Goal: Participate in discussion: Engage in conversation with other users on a specific topic

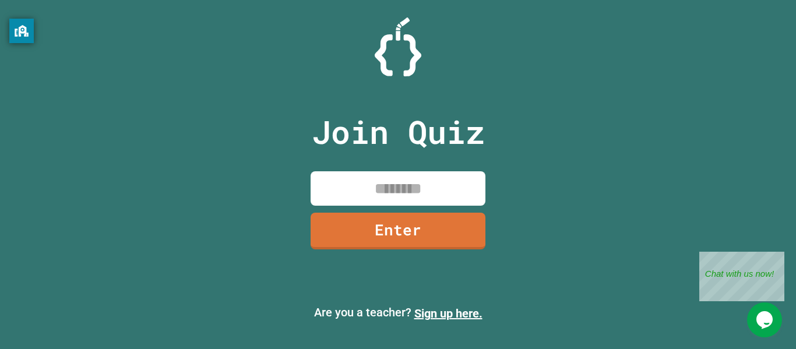
click at [420, 195] on input at bounding box center [397, 188] width 175 height 34
click at [402, 194] on input "********" at bounding box center [397, 188] width 175 height 34
type input "********"
click at [425, 239] on link "Enter" at bounding box center [397, 230] width 177 height 38
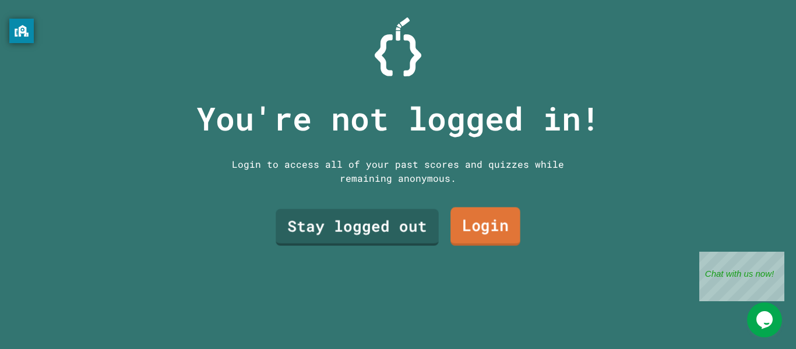
click at [492, 224] on link "Login" at bounding box center [485, 226] width 70 height 38
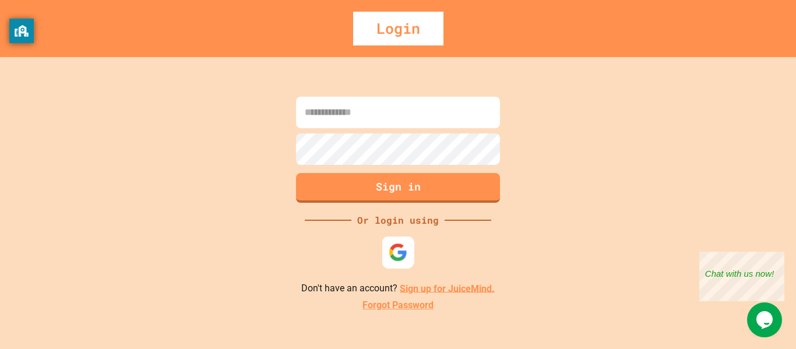
click at [389, 248] on img at bounding box center [398, 251] width 19 height 19
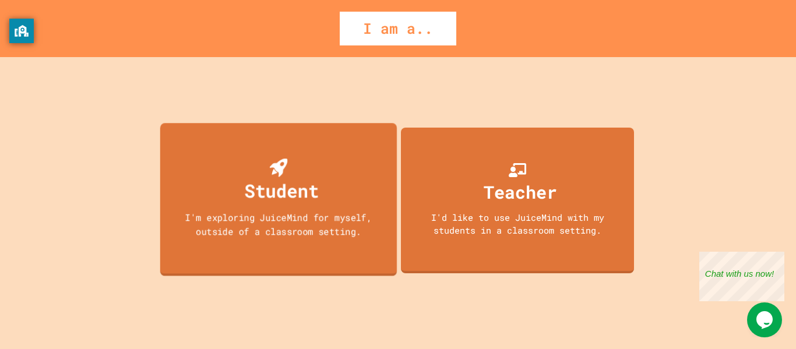
click at [328, 177] on div "Student I'm exploring JuiceMind for myself, outside of a classroom setting." at bounding box center [278, 199] width 236 height 153
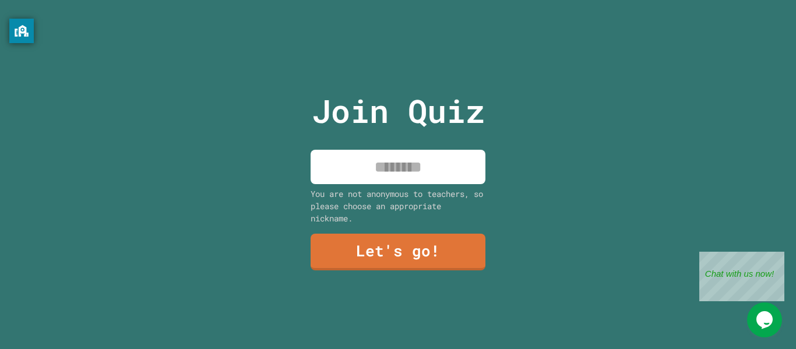
click at [366, 167] on input at bounding box center [397, 167] width 175 height 34
type input "*******"
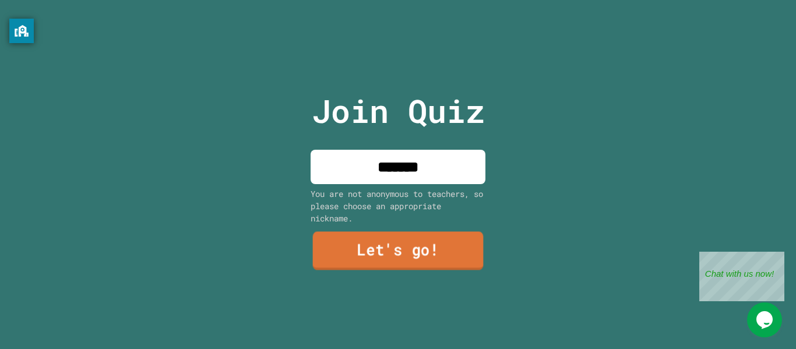
click at [456, 243] on link "Let's go!" at bounding box center [398, 251] width 171 height 38
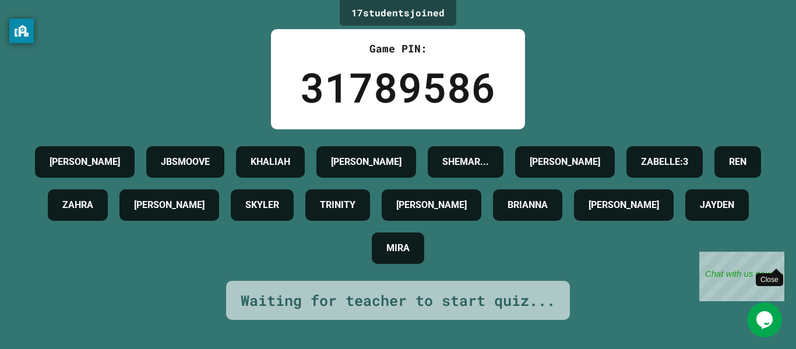
click at [777, 253] on div "Close" at bounding box center [775, 259] width 15 height 15
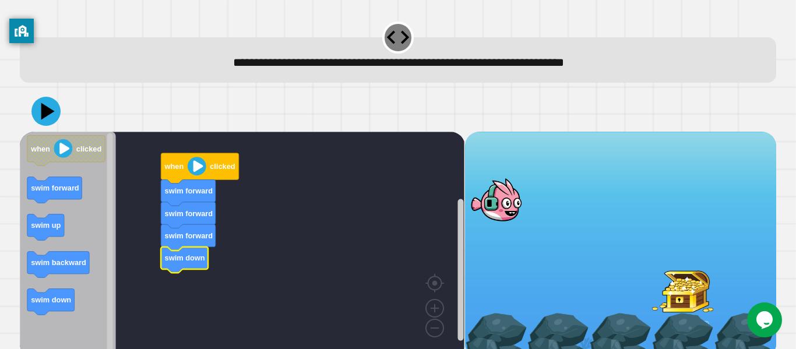
click at [196, 161] on image "Blockly Workspace" at bounding box center [197, 166] width 19 height 19
click at [195, 175] on image "Blockly Workspace" at bounding box center [197, 166] width 19 height 19
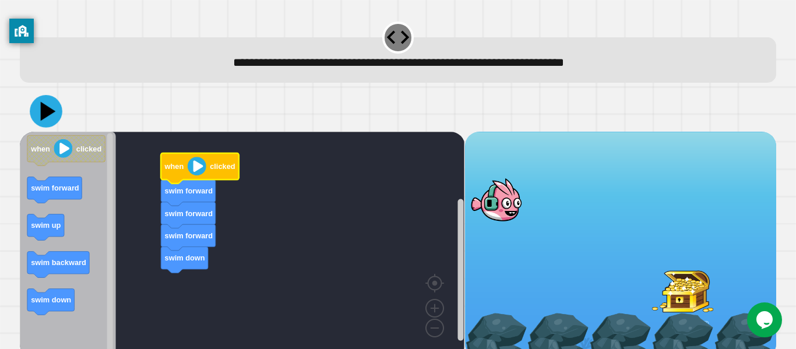
click at [41, 111] on icon at bounding box center [48, 111] width 15 height 19
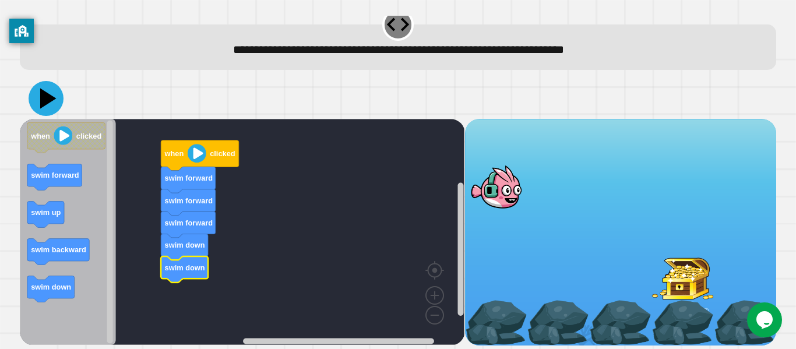
click at [58, 100] on icon at bounding box center [46, 98] width 35 height 35
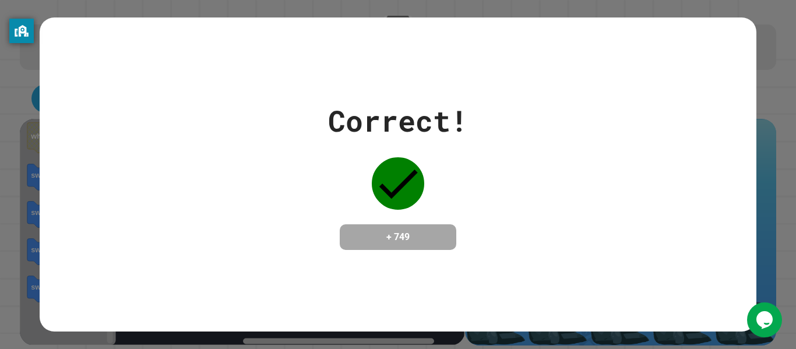
click at [442, 224] on div "+ 749" at bounding box center [398, 237] width 117 height 26
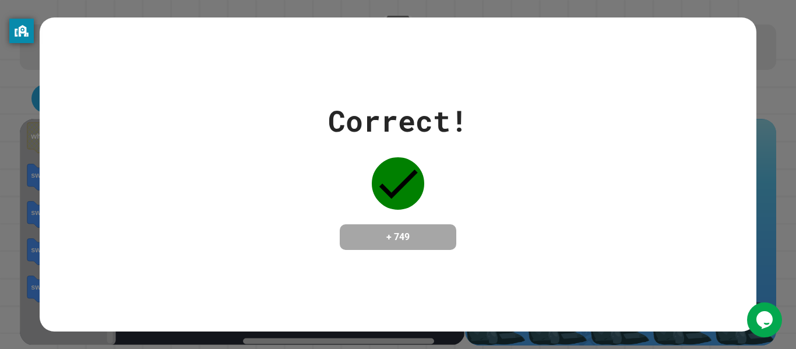
click at [755, 21] on div "Correct! + 749" at bounding box center [398, 174] width 796 height 349
click at [453, 245] on div "+ 749" at bounding box center [398, 237] width 117 height 26
click at [426, 206] on div "Correct! + 749" at bounding box center [398, 174] width 140 height 151
click at [432, 238] on h4 "+ 749" at bounding box center [397, 237] width 93 height 14
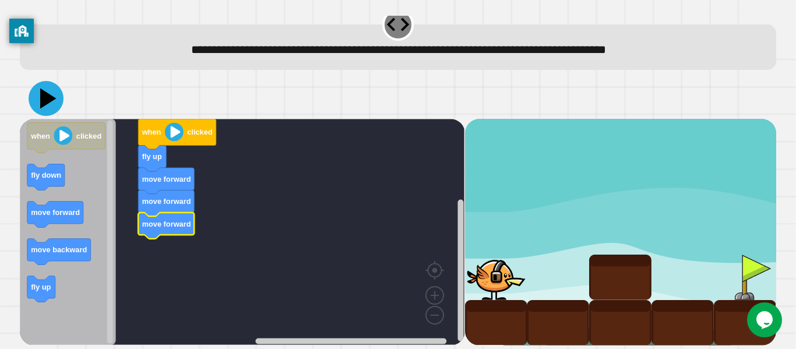
click at [50, 106] on icon at bounding box center [46, 98] width 35 height 35
click at [39, 94] on icon at bounding box center [46, 98] width 35 height 35
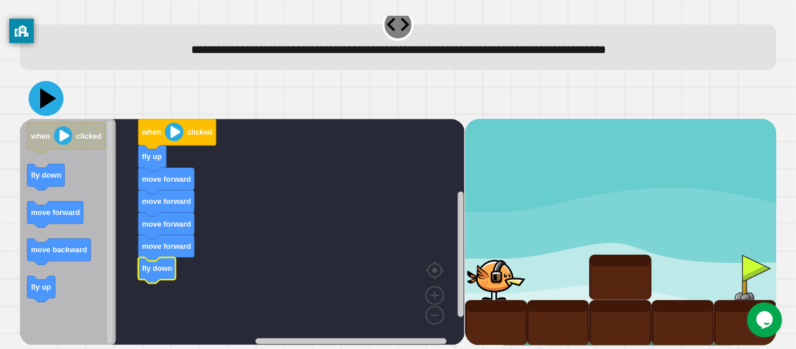
click at [34, 91] on icon at bounding box center [46, 98] width 35 height 35
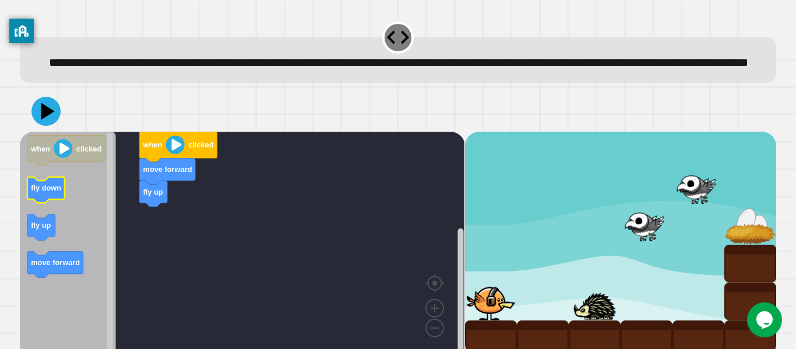
click at [45, 192] on text "fly down" at bounding box center [46, 187] width 30 height 9
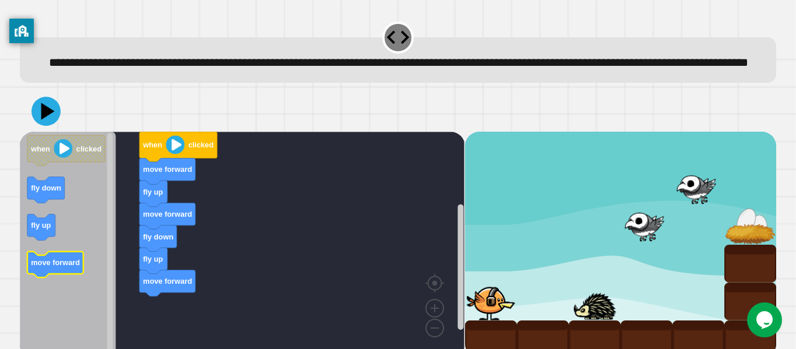
click at [75, 267] on text "move forward" at bounding box center [55, 262] width 49 height 9
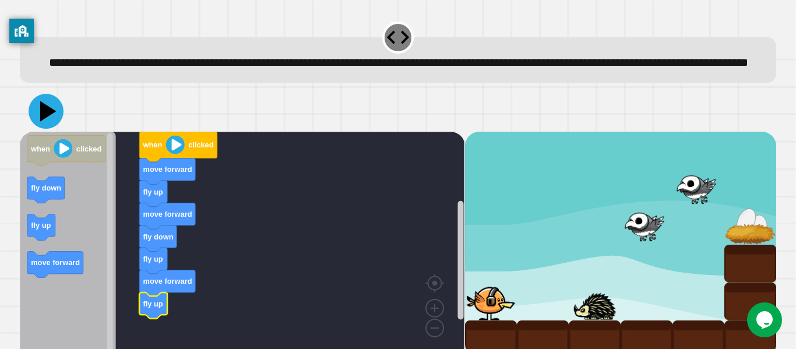
click at [48, 129] on icon at bounding box center [46, 111] width 35 height 35
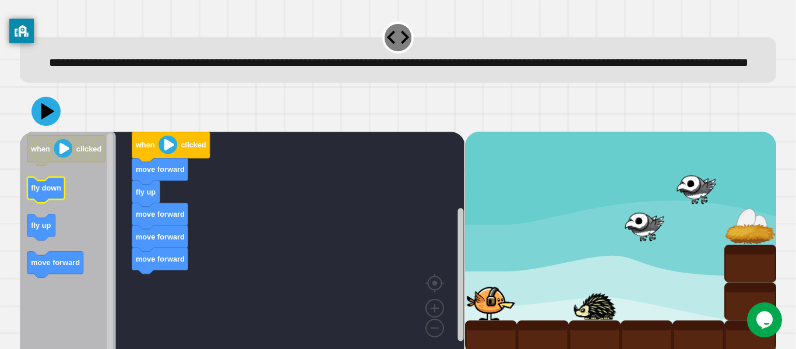
click at [51, 192] on text "fly down" at bounding box center [46, 187] width 30 height 9
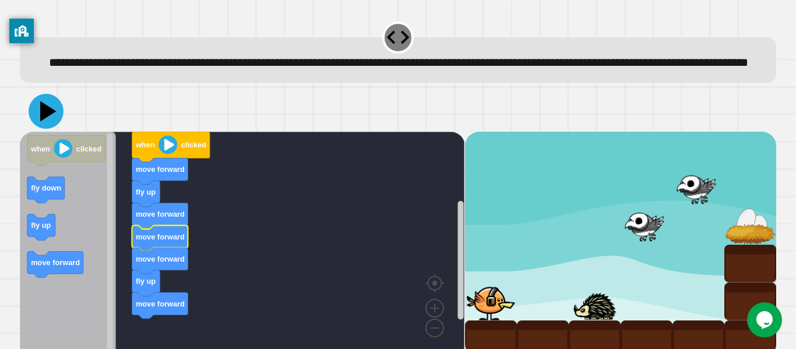
click at [40, 129] on icon at bounding box center [46, 111] width 35 height 35
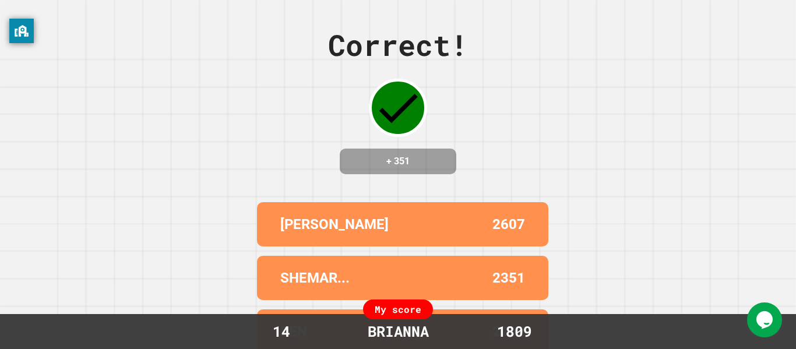
click at [424, 120] on div "Correct! + 351" at bounding box center [398, 98] width 140 height 151
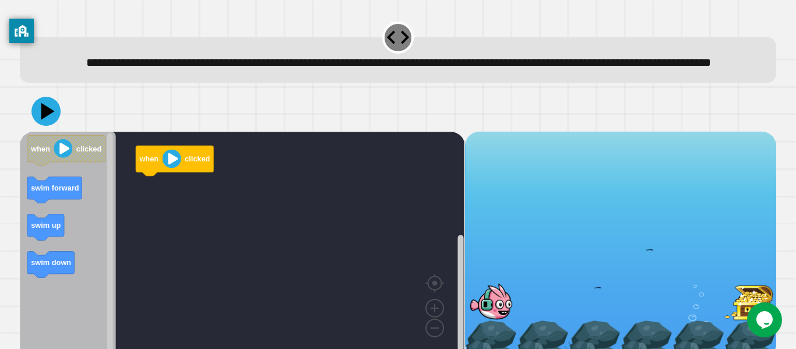
scroll to position [33, 0]
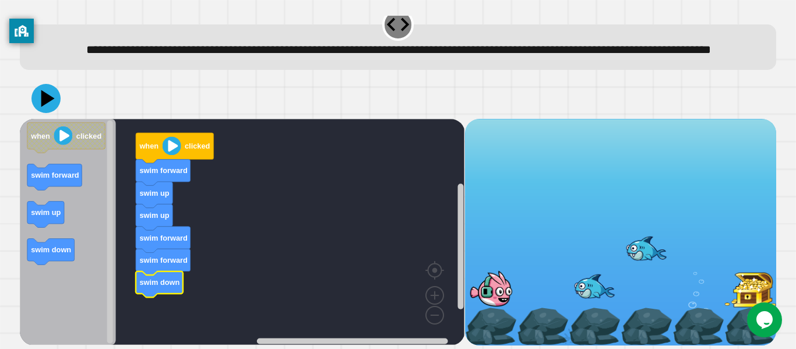
click at [163, 144] on image "Blockly Workspace" at bounding box center [172, 145] width 19 height 19
click at [169, 144] on image "Blockly Workspace" at bounding box center [172, 145] width 19 height 19
click at [27, 98] on div at bounding box center [398, 98] width 756 height 41
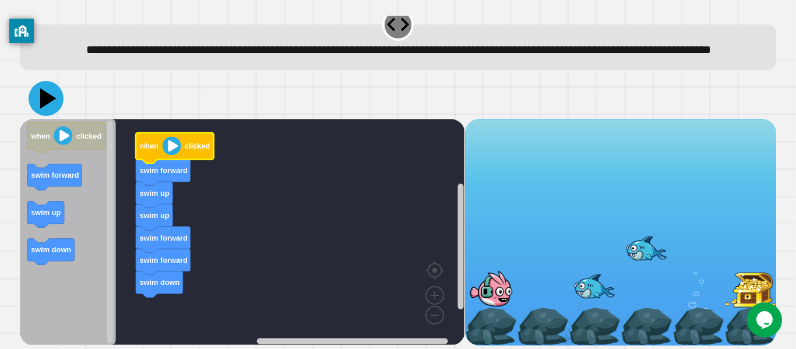
click at [35, 101] on icon at bounding box center [46, 98] width 35 height 35
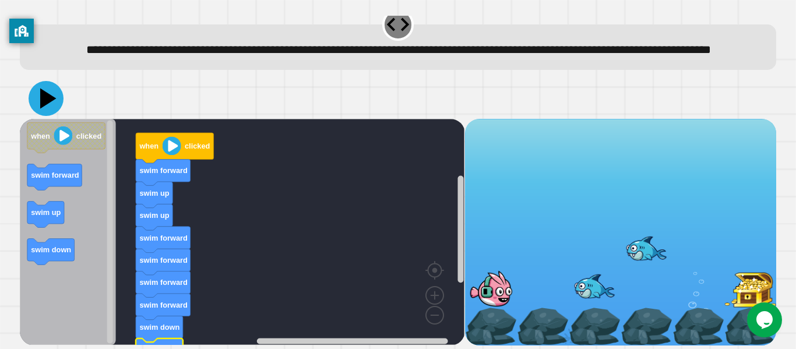
click at [47, 89] on icon at bounding box center [46, 98] width 35 height 35
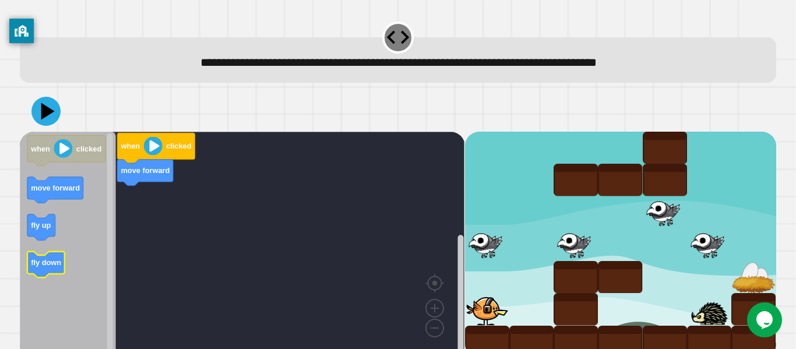
click at [51, 264] on text "fly down" at bounding box center [46, 262] width 30 height 9
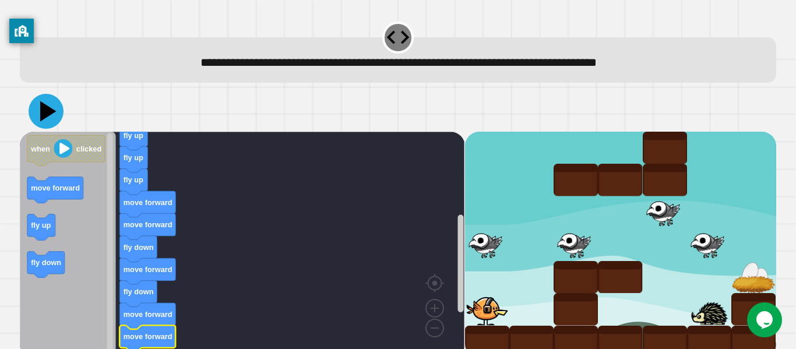
click at [44, 115] on icon at bounding box center [48, 111] width 16 height 20
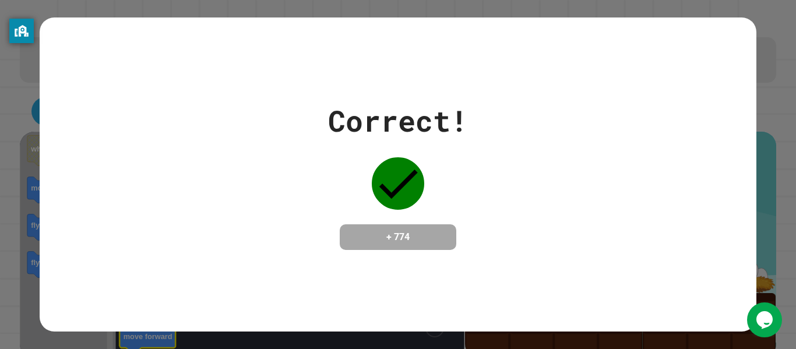
click at [791, 101] on div "Correct! + 774" at bounding box center [398, 174] width 796 height 349
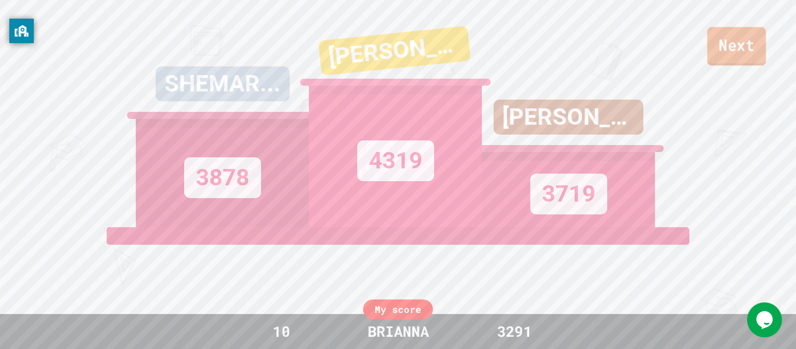
click at [754, 48] on link "Next" at bounding box center [736, 46] width 59 height 38
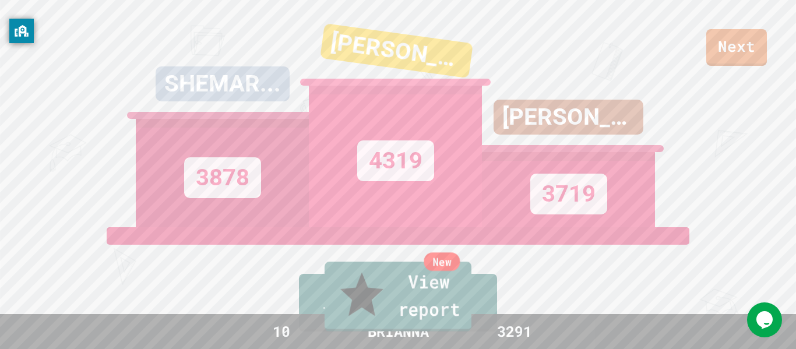
click at [394, 328] on link "New View report" at bounding box center [397, 297] width 147 height 70
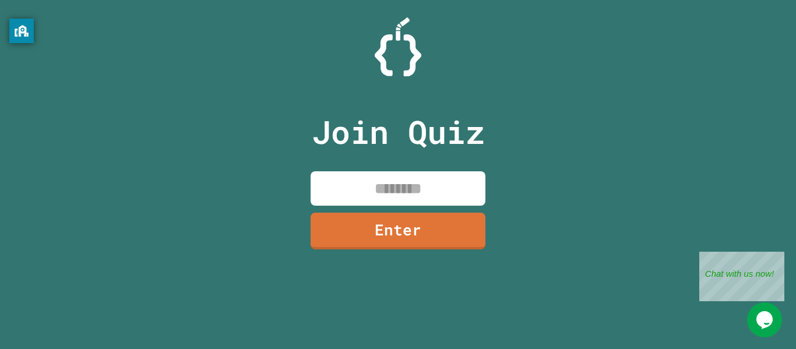
click at [395, 191] on input at bounding box center [397, 188] width 175 height 34
type input "********"
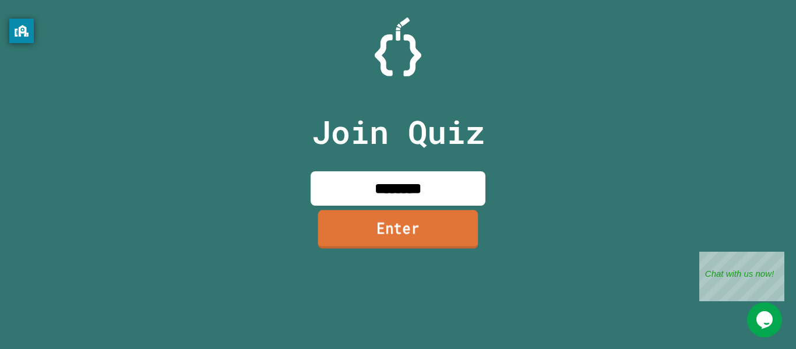
click at [444, 243] on link "Enter" at bounding box center [398, 229] width 160 height 38
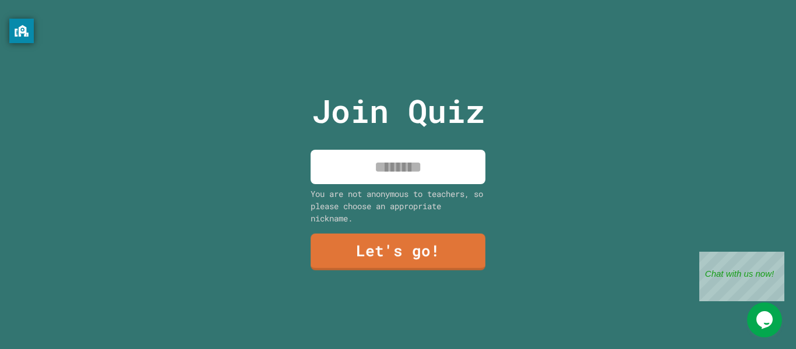
click at [359, 175] on input at bounding box center [397, 167] width 175 height 34
type input "*******"
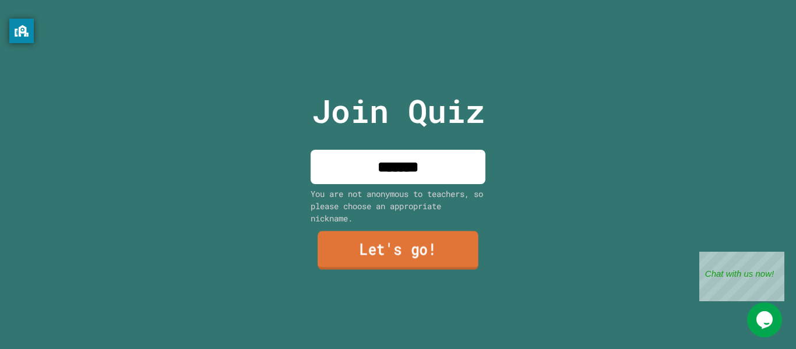
click at [420, 241] on link "Let's go!" at bounding box center [397, 250] width 161 height 38
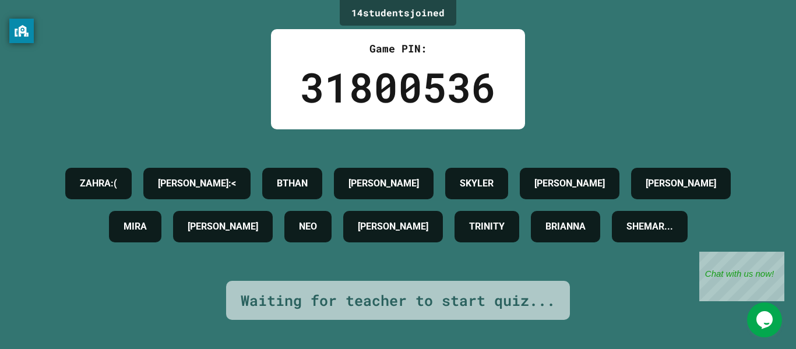
click at [499, 69] on div "Game PIN: 31800536" at bounding box center [398, 79] width 254 height 100
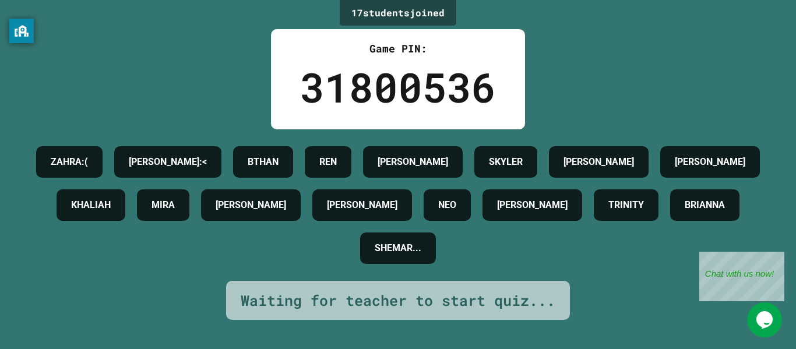
click at [542, 84] on div "17 student s joined Game PIN: 31800536 ZAHRA:( ZABEL:< BTHAN REN JOSIAH😈 SKYLER…" at bounding box center [398, 174] width 796 height 349
click at [511, 65] on div "Game PIN: 31800536" at bounding box center [398, 79] width 254 height 100
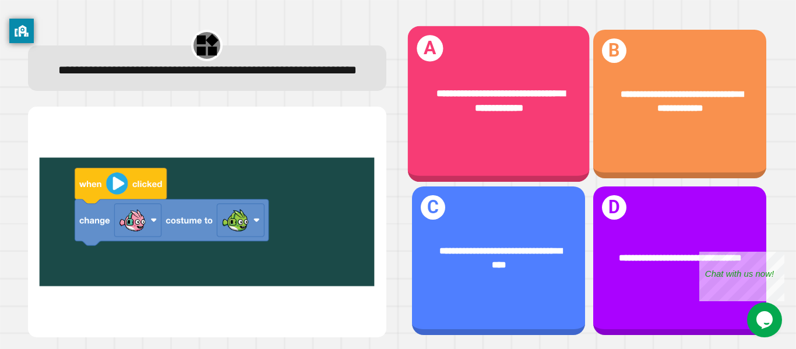
click at [531, 74] on div "**********" at bounding box center [498, 100] width 182 height 69
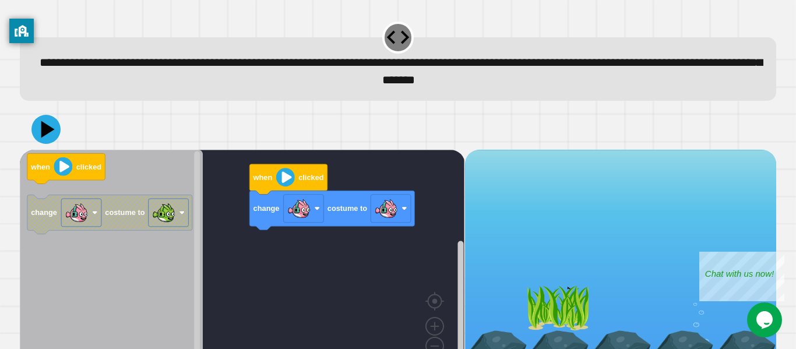
scroll to position [33, 0]
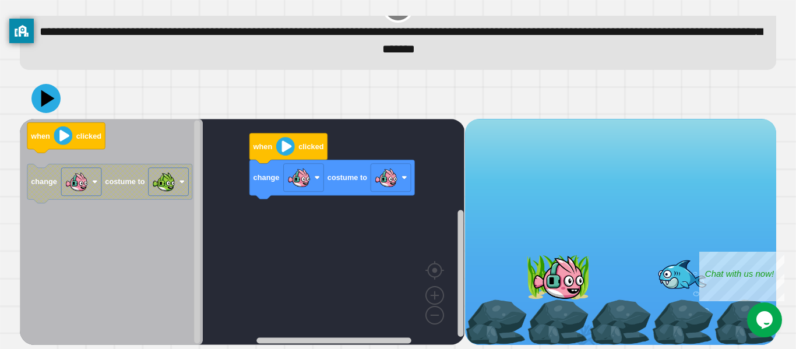
click at [365, 238] on div "change costume to when clicked when clicked change costume to" at bounding box center [242, 232] width 444 height 226
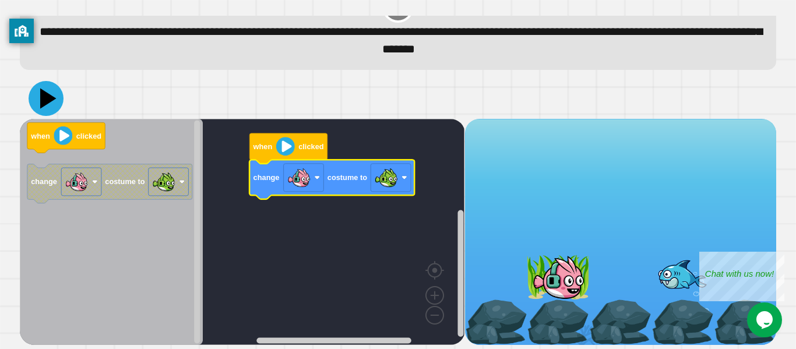
click at [38, 99] on icon at bounding box center [46, 98] width 35 height 35
